Goal: Navigation & Orientation: Go to known website

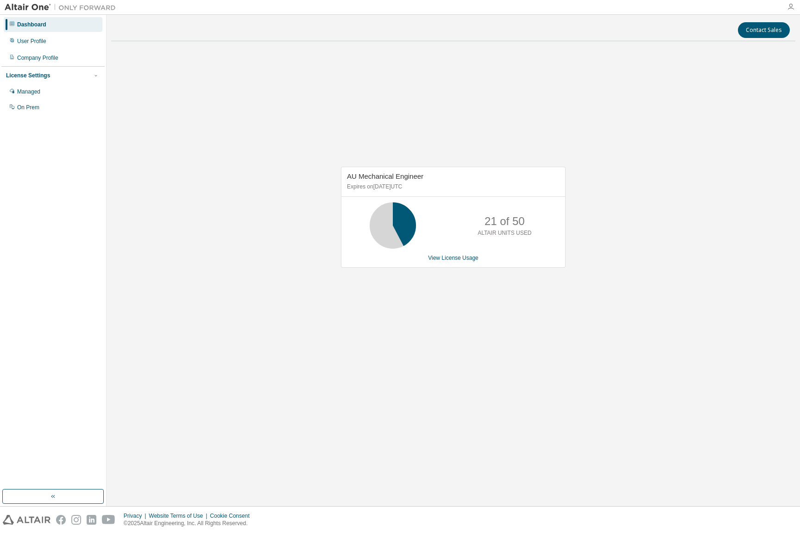
click at [791, 6] on icon "button" at bounding box center [790, 6] width 7 height 7
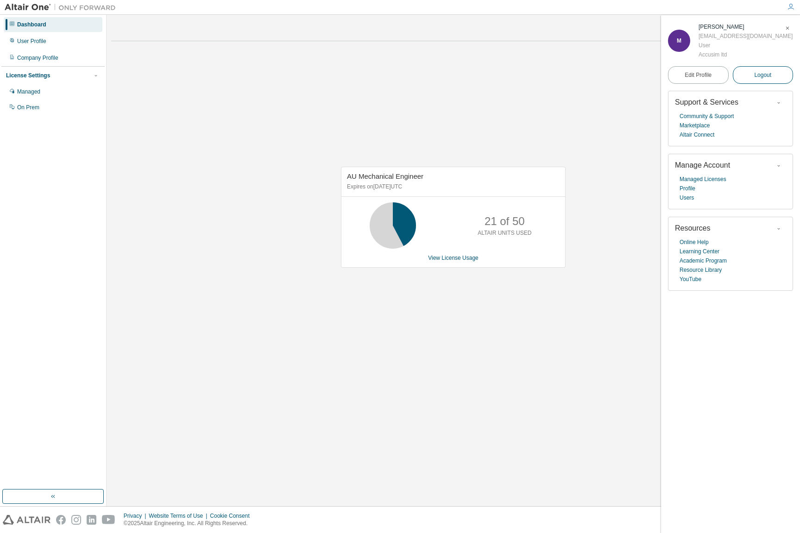
click at [765, 76] on span "Logout" at bounding box center [762, 74] width 17 height 9
